Goal: Find specific page/section: Find specific page/section

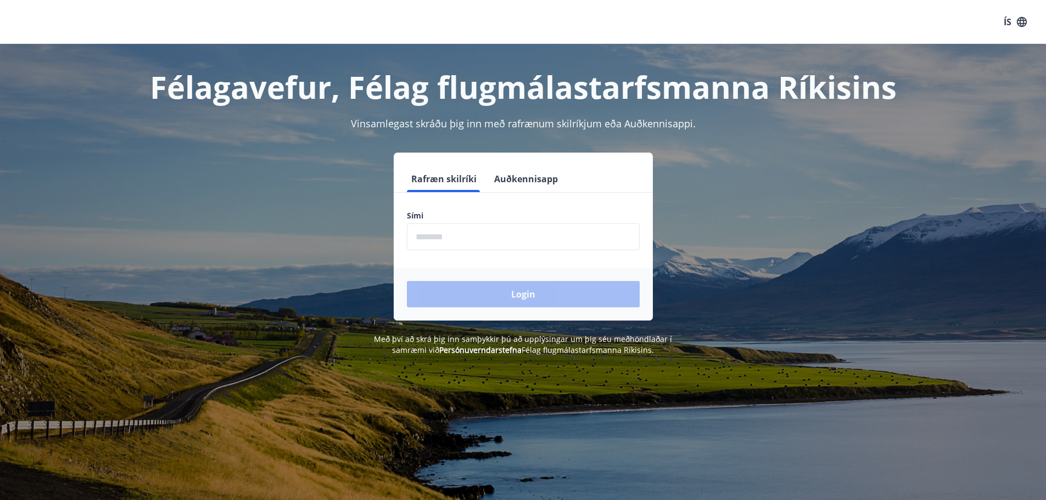
click at [459, 233] on input "phone" at bounding box center [523, 236] width 233 height 27
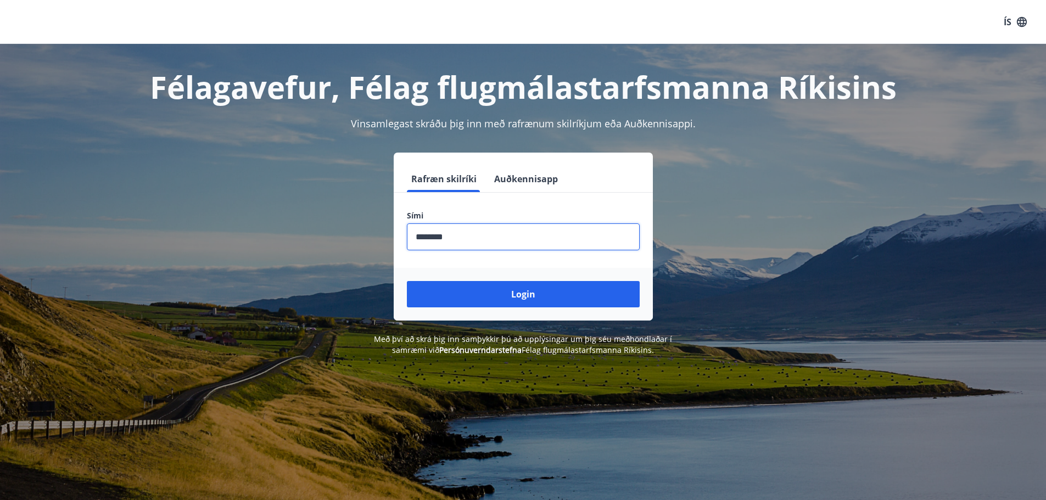
type input "********"
click at [407, 281] on button "Login" at bounding box center [523, 294] width 233 height 26
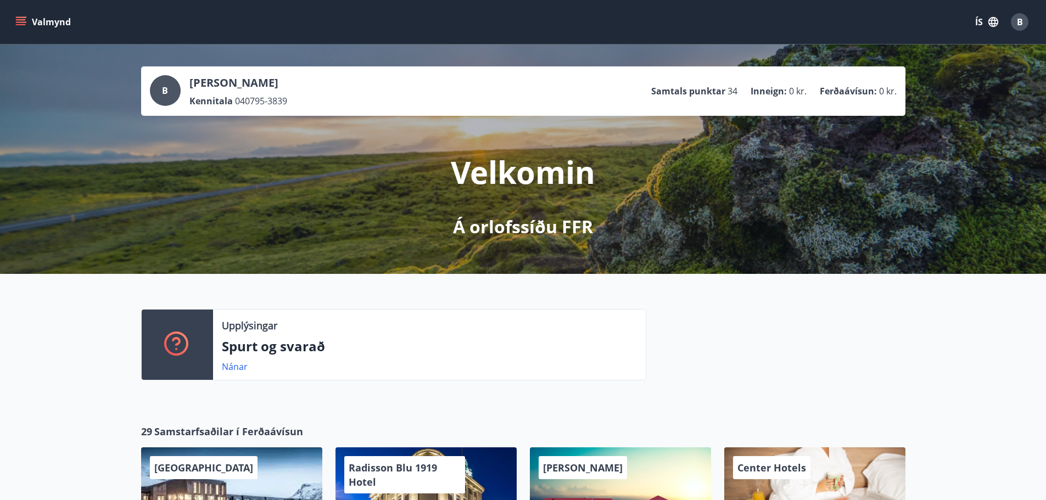
click at [31, 22] on button "Valmynd" at bounding box center [44, 22] width 62 height 20
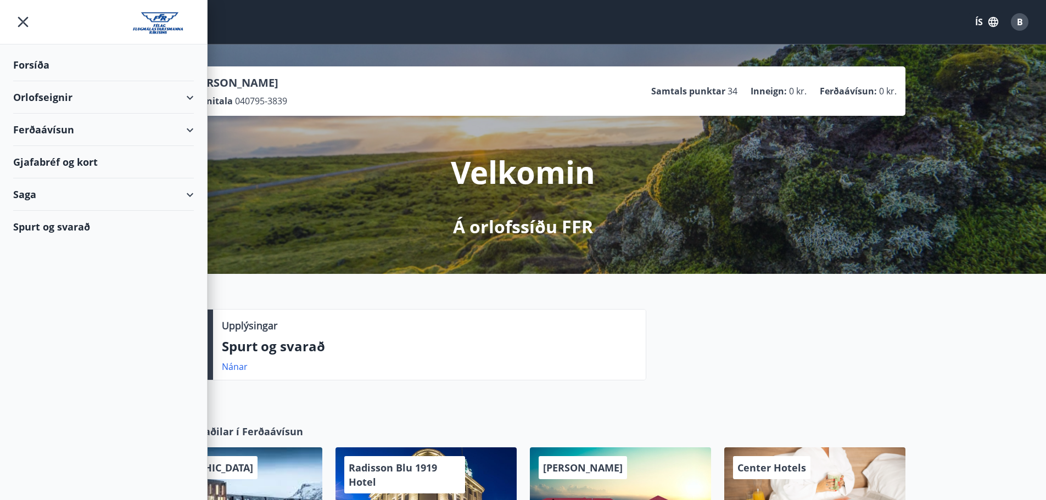
click at [78, 93] on div "Orlofseignir" at bounding box center [103, 97] width 181 height 32
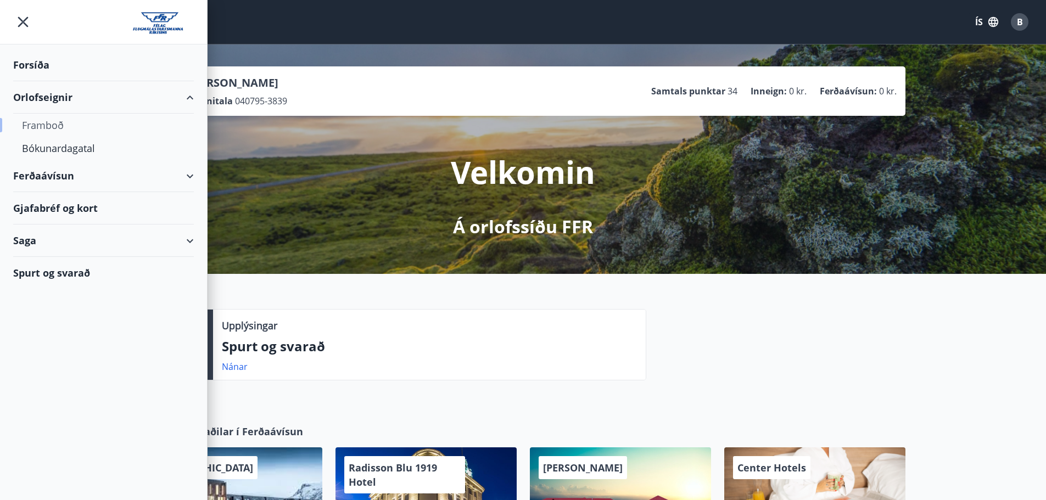
click at [54, 123] on div "Framboð" at bounding box center [103, 125] width 163 height 23
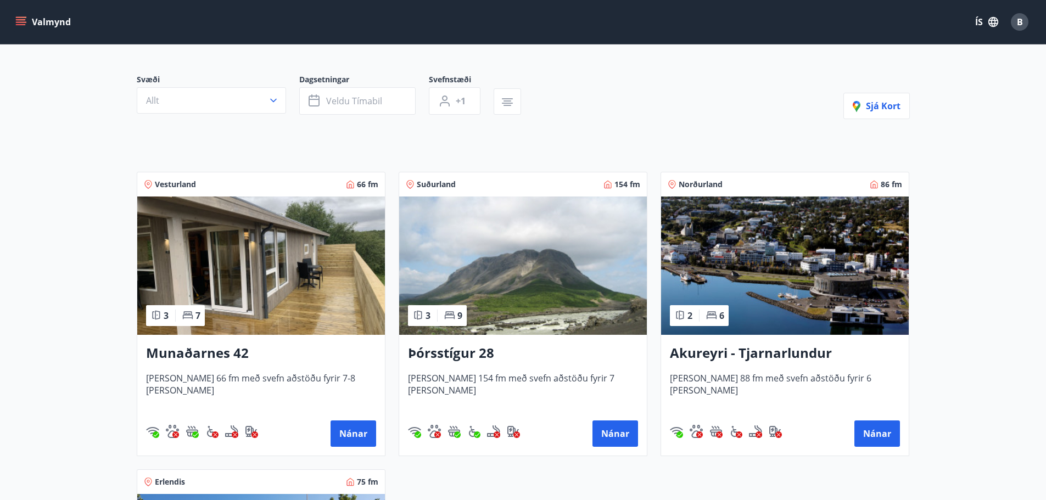
drag, startPoint x: 115, startPoint y: 238, endPoint x: 116, endPoint y: 243, distance: 5.5
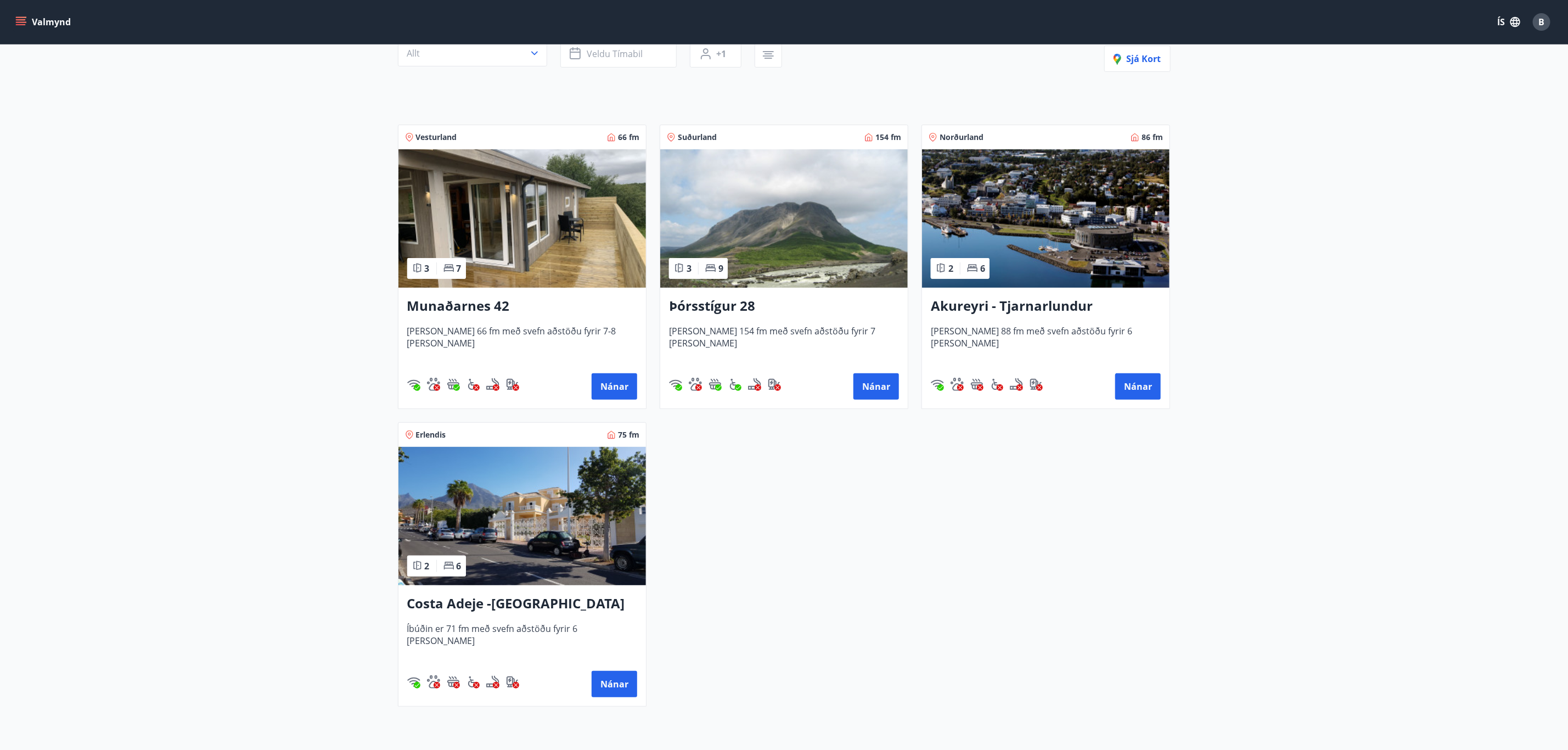
drag, startPoint x: 175, startPoint y: 398, endPoint x: 178, endPoint y: 434, distance: 35.3
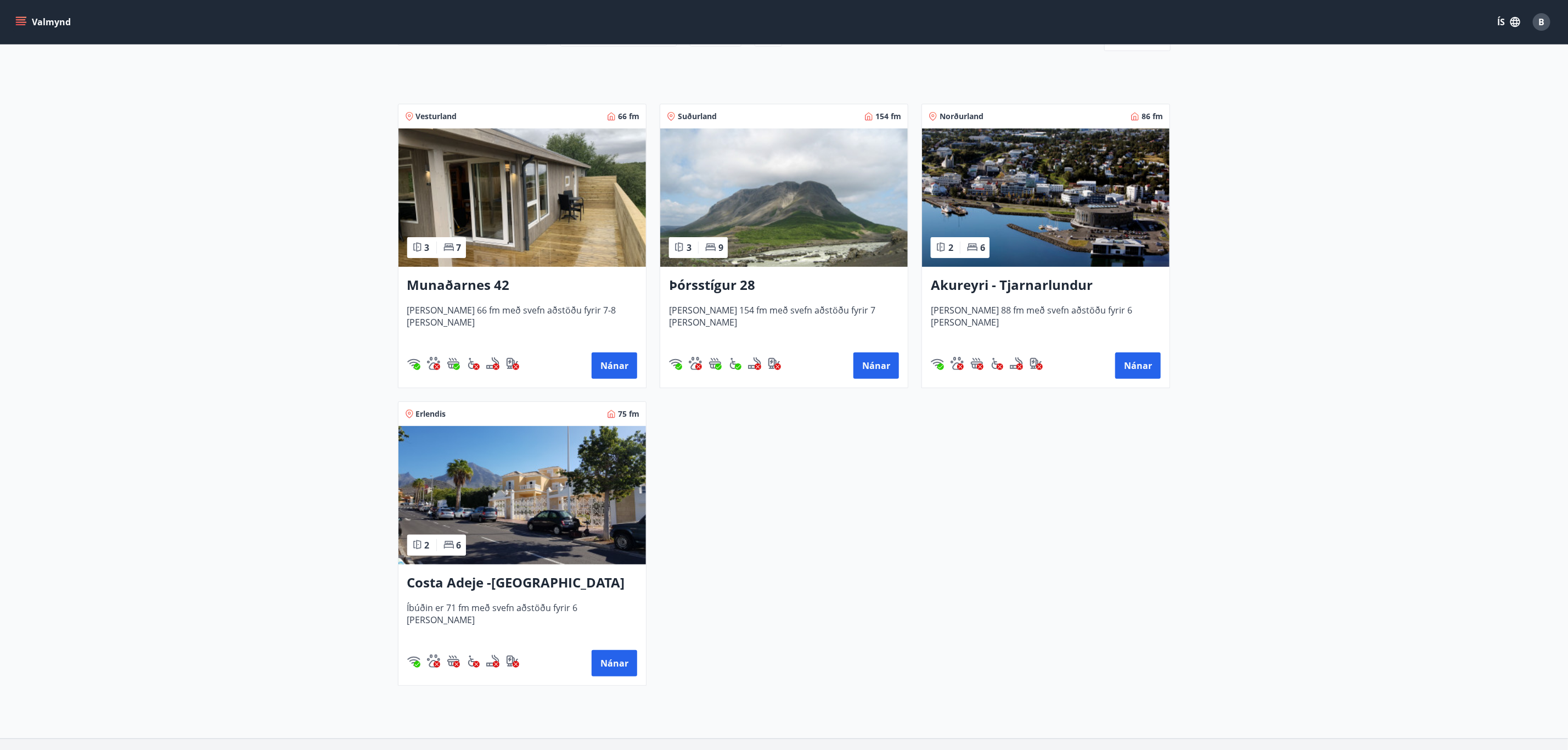
click at [946, 499] on div "Vesturland 66 fm 3 7 Munaðarnes 42 Húsið er 66 fm með svefn aðstöðu fyrir 7-8 m…" at bounding box center [778, 388] width 786 height 595
